Goal: Check status: Check status

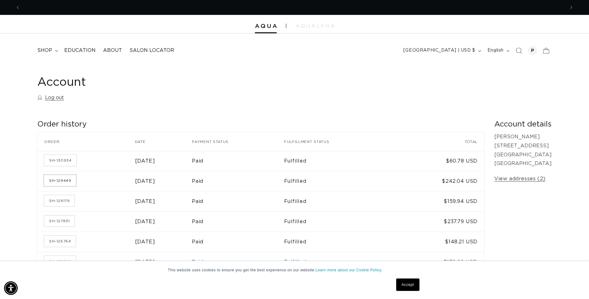
scroll to position [0, 545]
click at [63, 182] on link "SH-129449" at bounding box center [60, 180] width 32 height 11
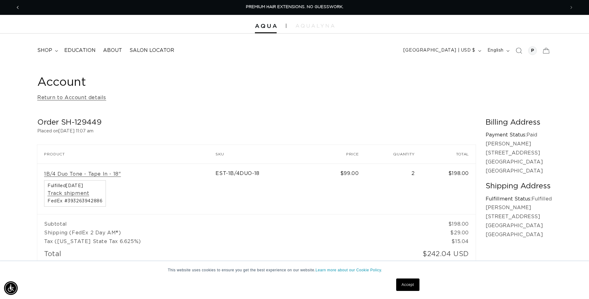
click at [17, 7] on icon "Previous announcement" at bounding box center [18, 7] width 2 height 7
click at [17, 8] on icon "Previous announcement" at bounding box center [18, 7] width 2 height 7
click at [17, 6] on icon "Previous announcement" at bounding box center [18, 7] width 2 height 7
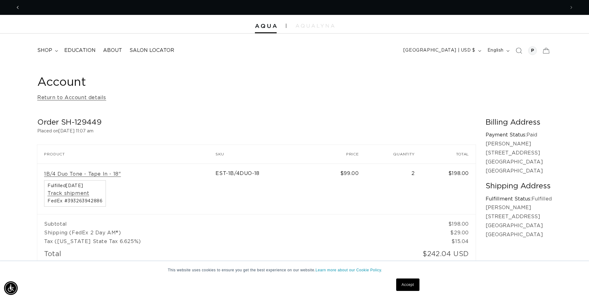
scroll to position [0, 0]
click at [17, 6] on icon "Previous announcement" at bounding box center [18, 7] width 2 height 7
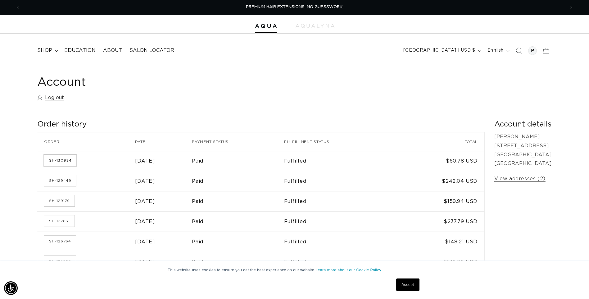
click at [64, 159] on link "SH-130934" at bounding box center [60, 160] width 32 height 11
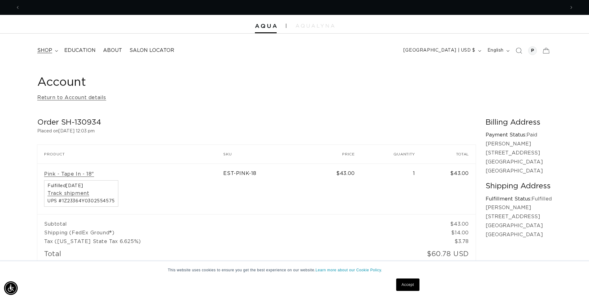
scroll to position [0, 545]
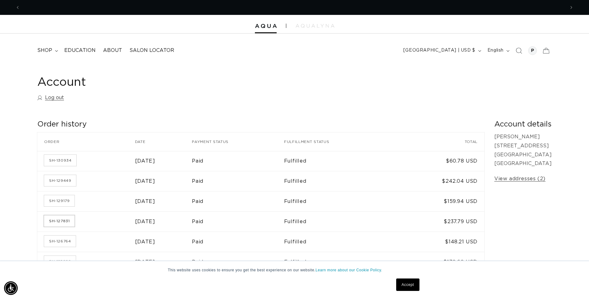
scroll to position [0, 545]
click at [62, 224] on link "SH-127831" at bounding box center [59, 220] width 30 height 11
